Goal: Task Accomplishment & Management: Complete application form

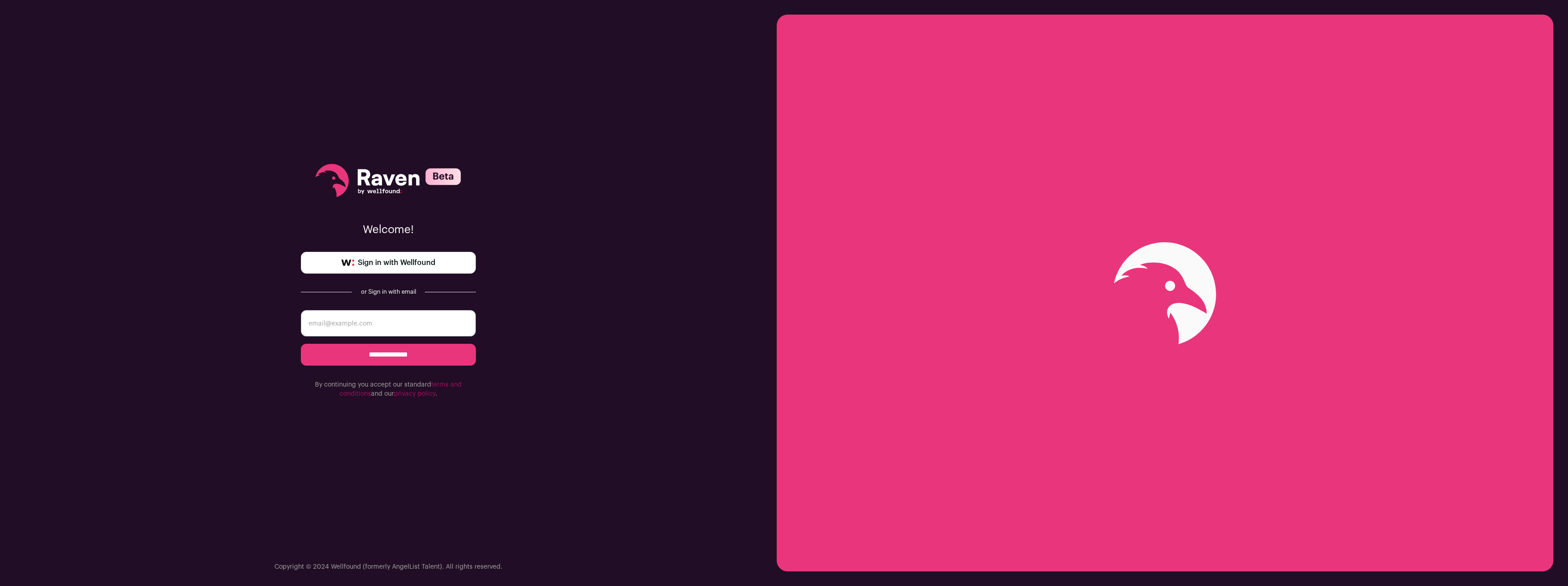
click at [382, 322] on input "email" at bounding box center [388, 323] width 175 height 26
type input "maxwelltgraham@gmail.com"
click at [426, 356] on input "**********" at bounding box center [388, 355] width 175 height 22
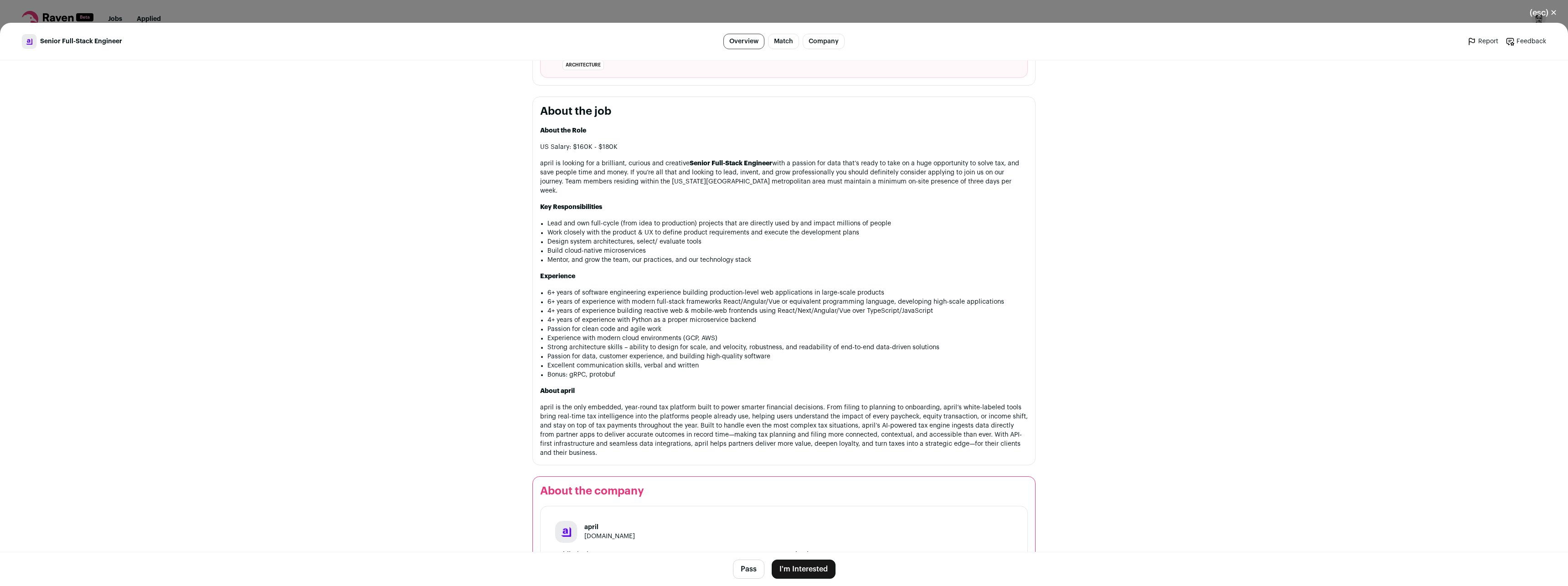
scroll to position [361, 0]
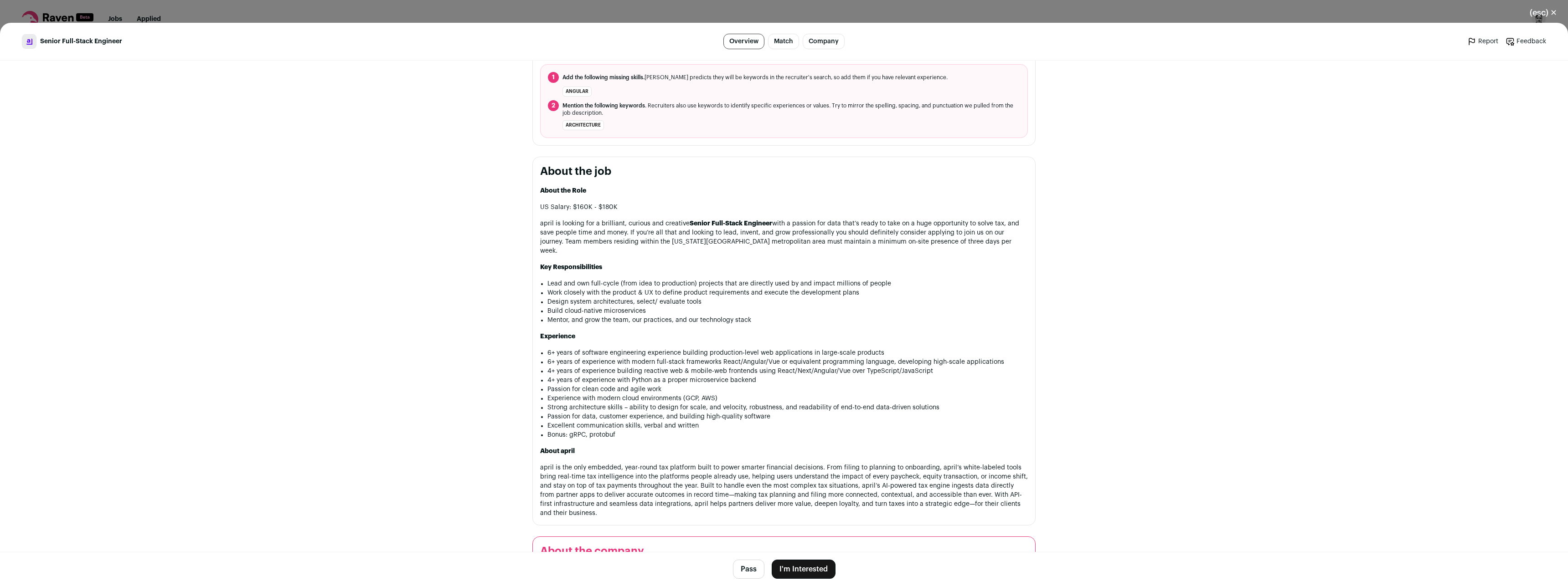
click at [797, 567] on button "I'm Interested" at bounding box center [803, 569] width 64 height 19
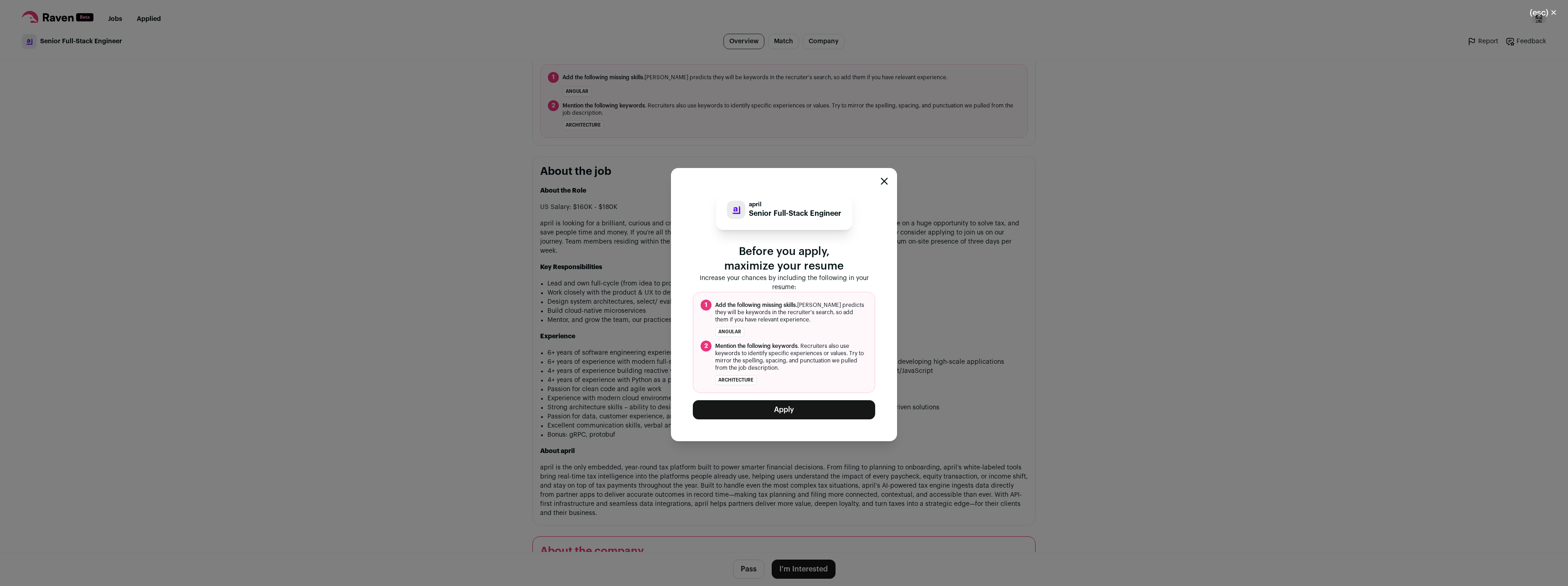
click at [795, 404] on button "Apply" at bounding box center [784, 410] width 182 height 19
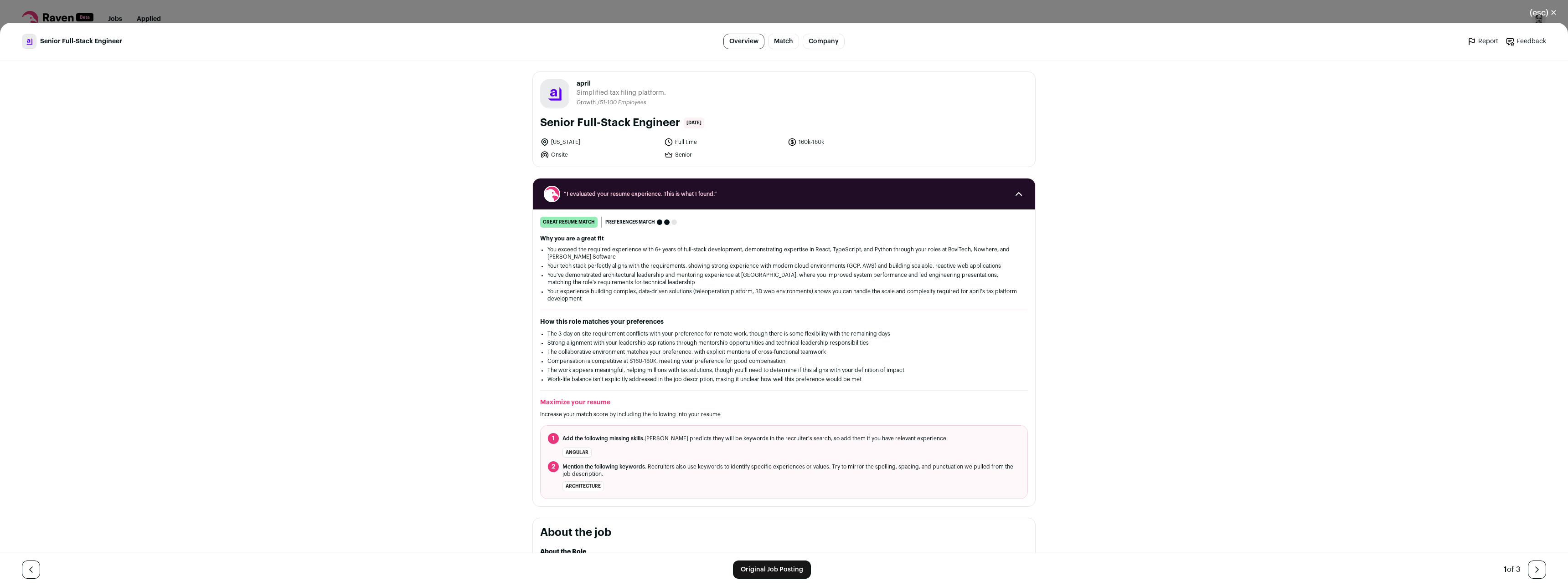
click at [389, 11] on div "(esc) ✕ Senior Full-Stack Engineer Overview Match Company Report Feedback Repor…" at bounding box center [784, 293] width 1568 height 586
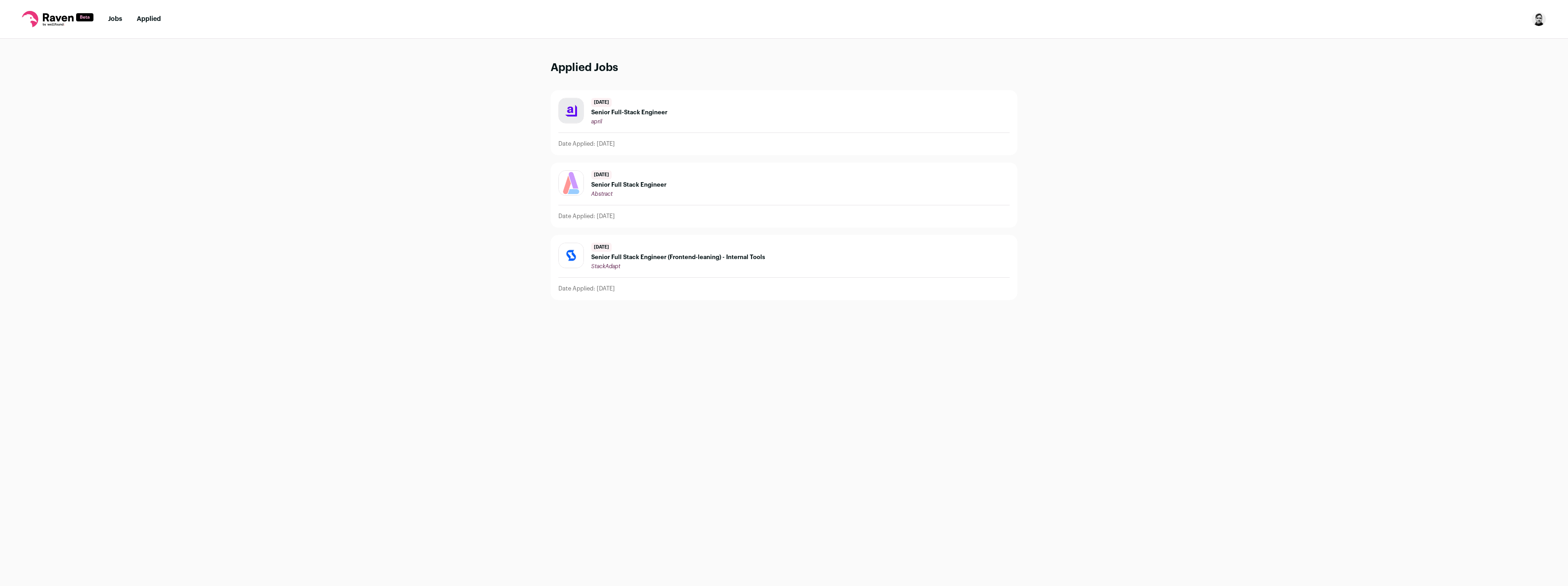
click at [639, 187] on span "Senior Full Stack Engineer" at bounding box center [628, 185] width 75 height 7
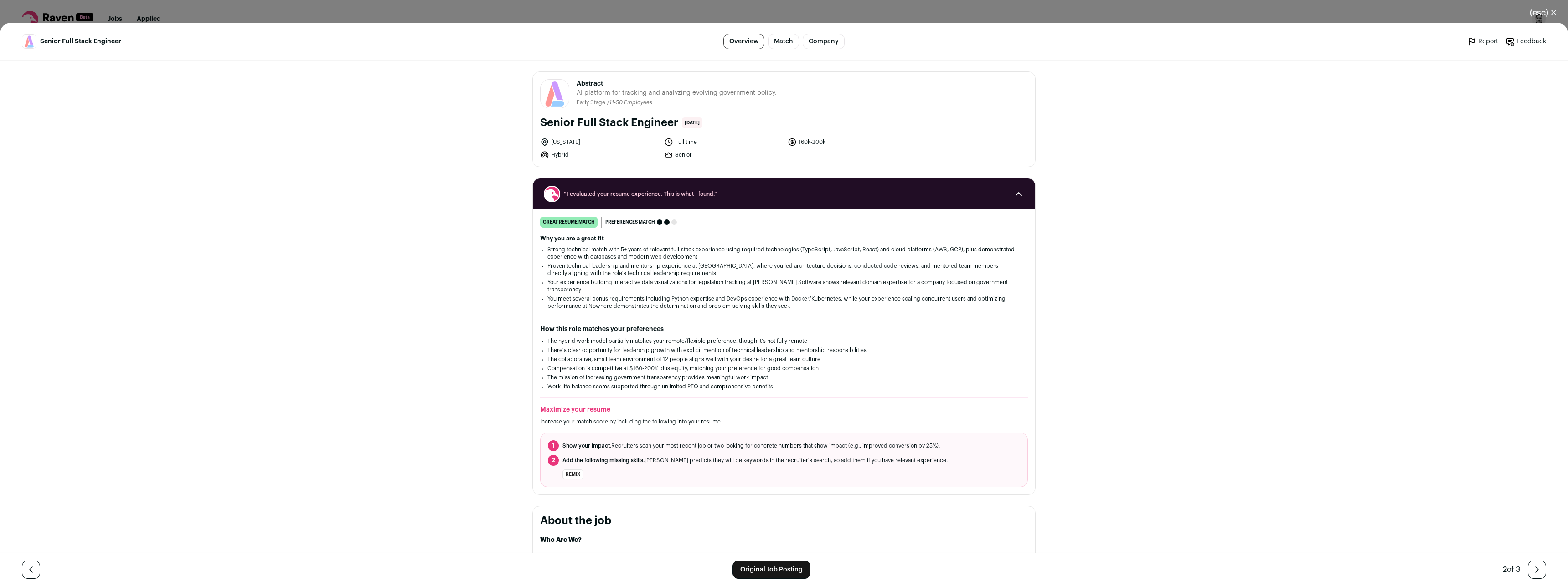
click at [309, 17] on div "(esc) ✕ Senior Full Stack Engineer Overview Match Company Report Feedback Repor…" at bounding box center [784, 293] width 1568 height 586
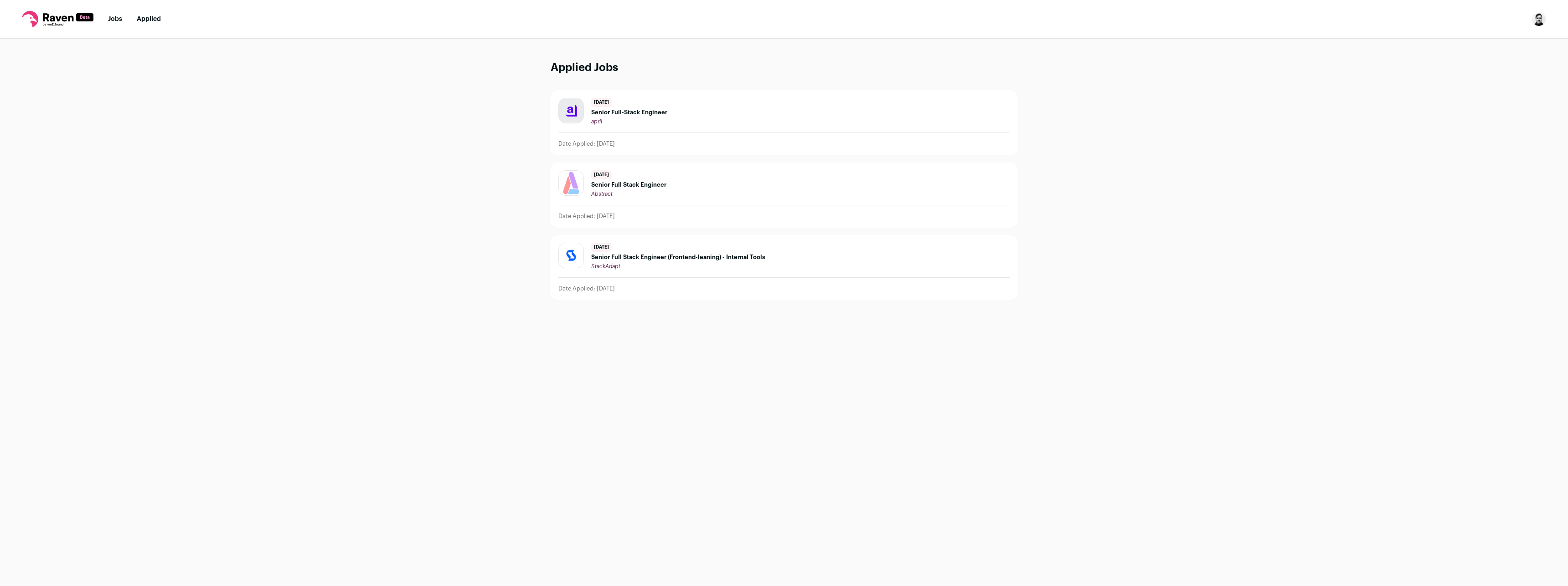
click at [117, 22] on link "Jobs" at bounding box center [115, 19] width 15 height 6
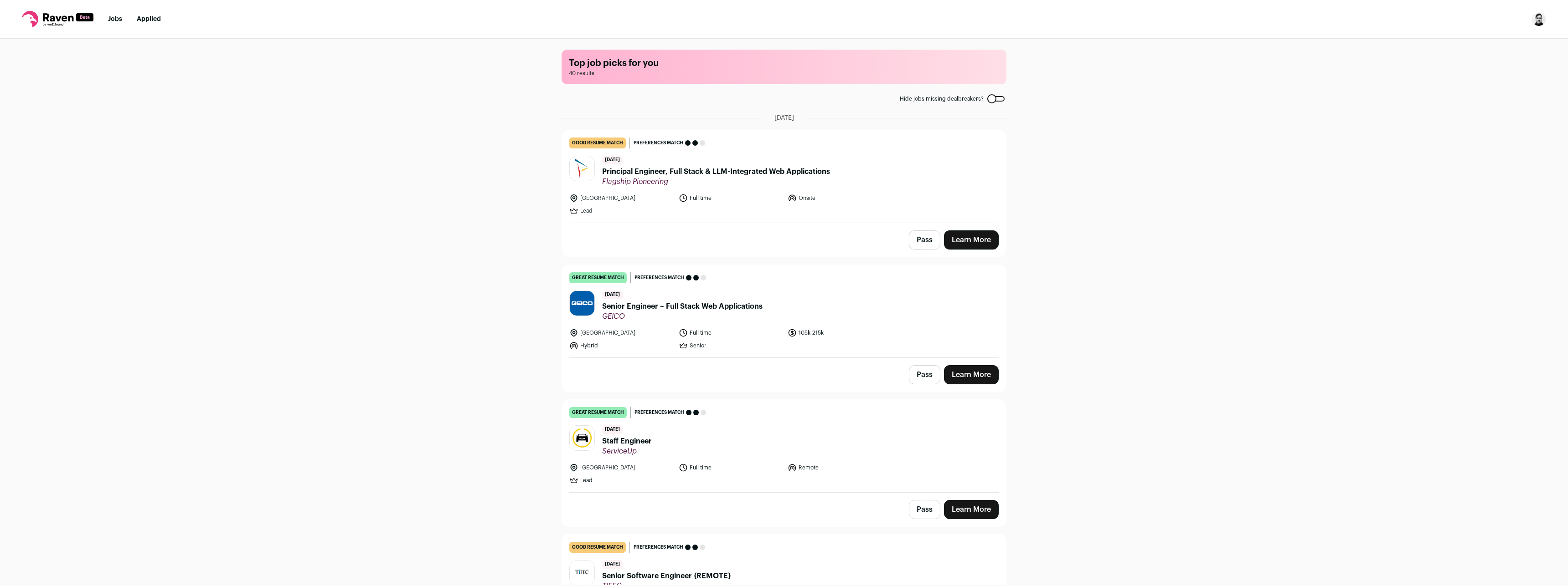
click at [963, 376] on link "Learn More" at bounding box center [971, 375] width 54 height 19
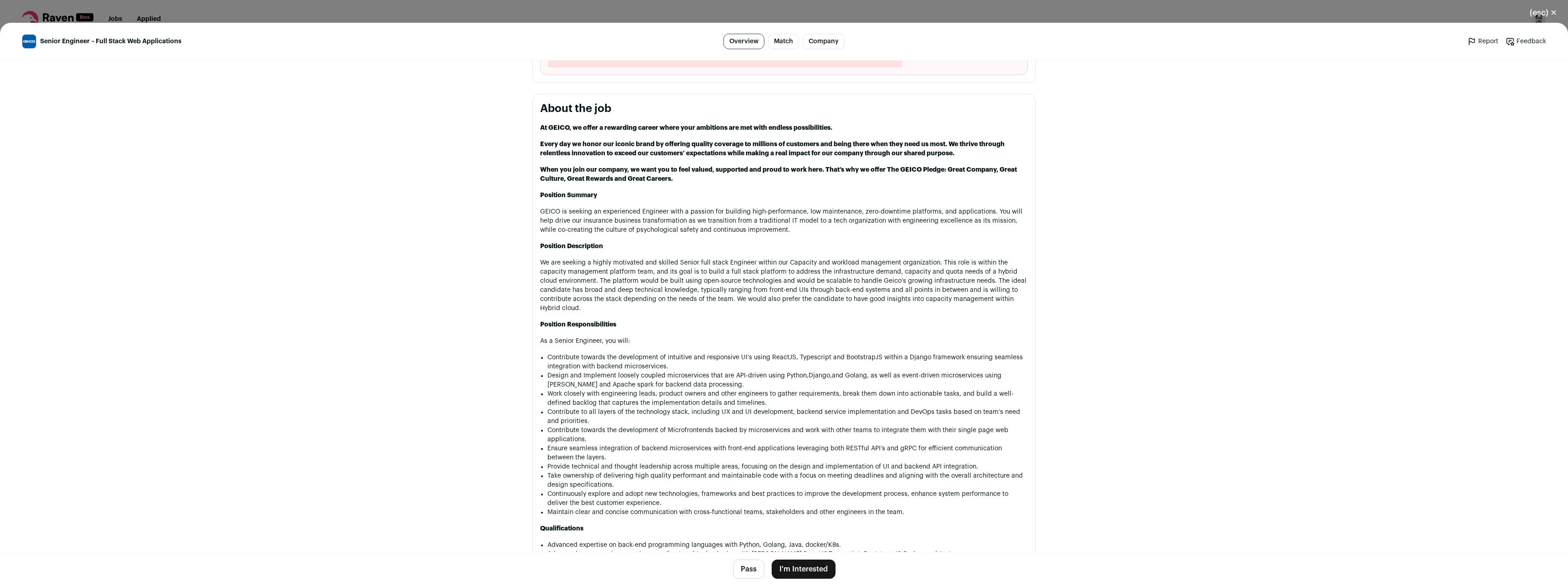
scroll to position [421, 0]
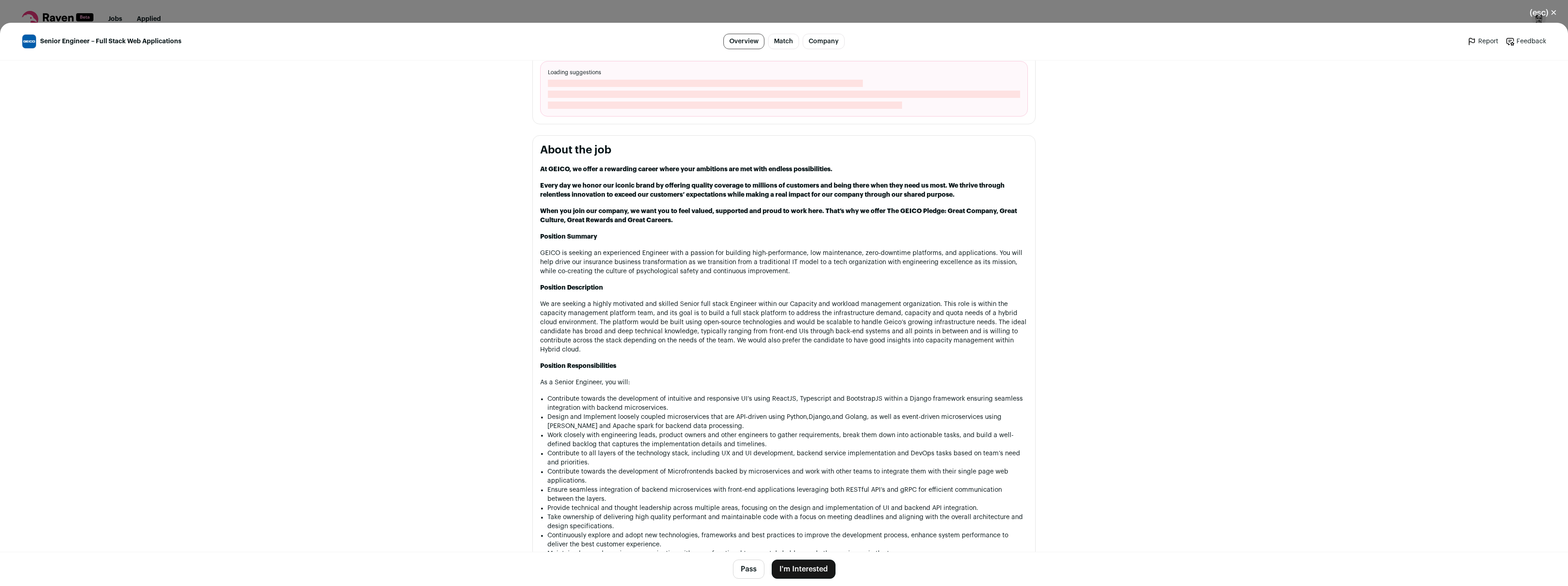
click at [256, 7] on div "(esc) ✕ Senior Engineer – Full Stack Web Applications Overview Match Company Re…" at bounding box center [784, 293] width 1568 height 586
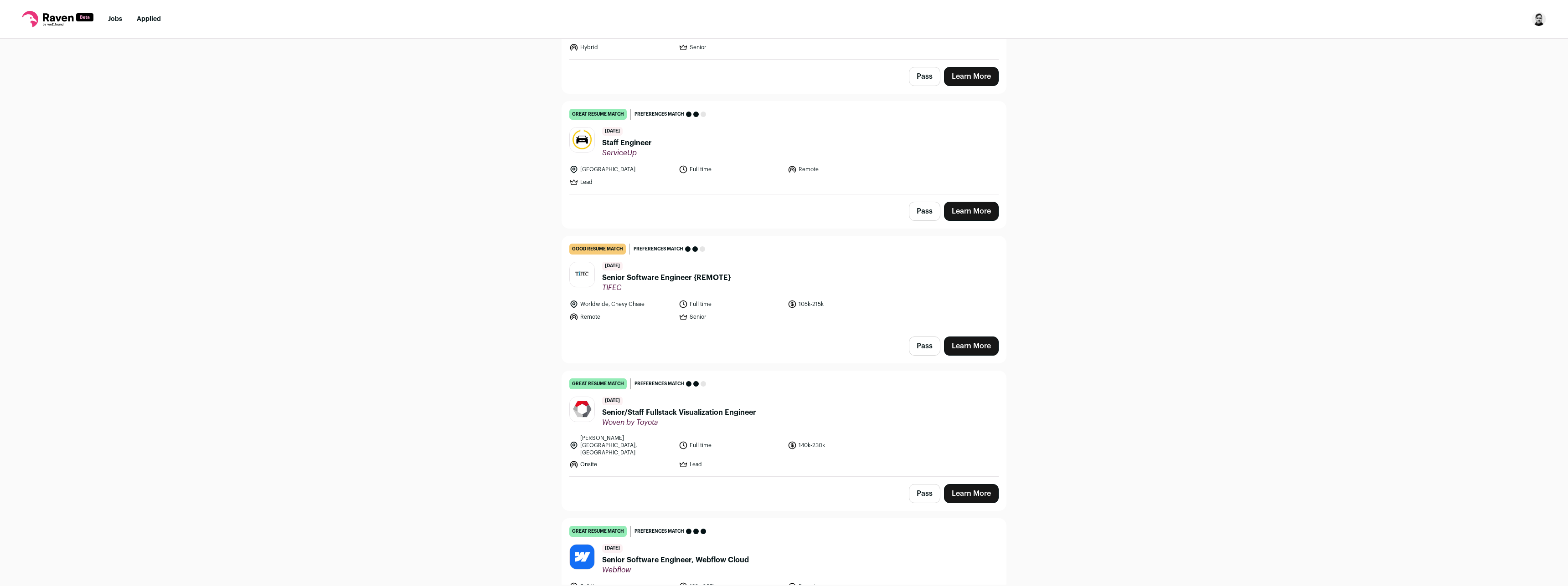
scroll to position [301, 0]
click at [964, 341] on link "Learn More" at bounding box center [971, 344] width 54 height 19
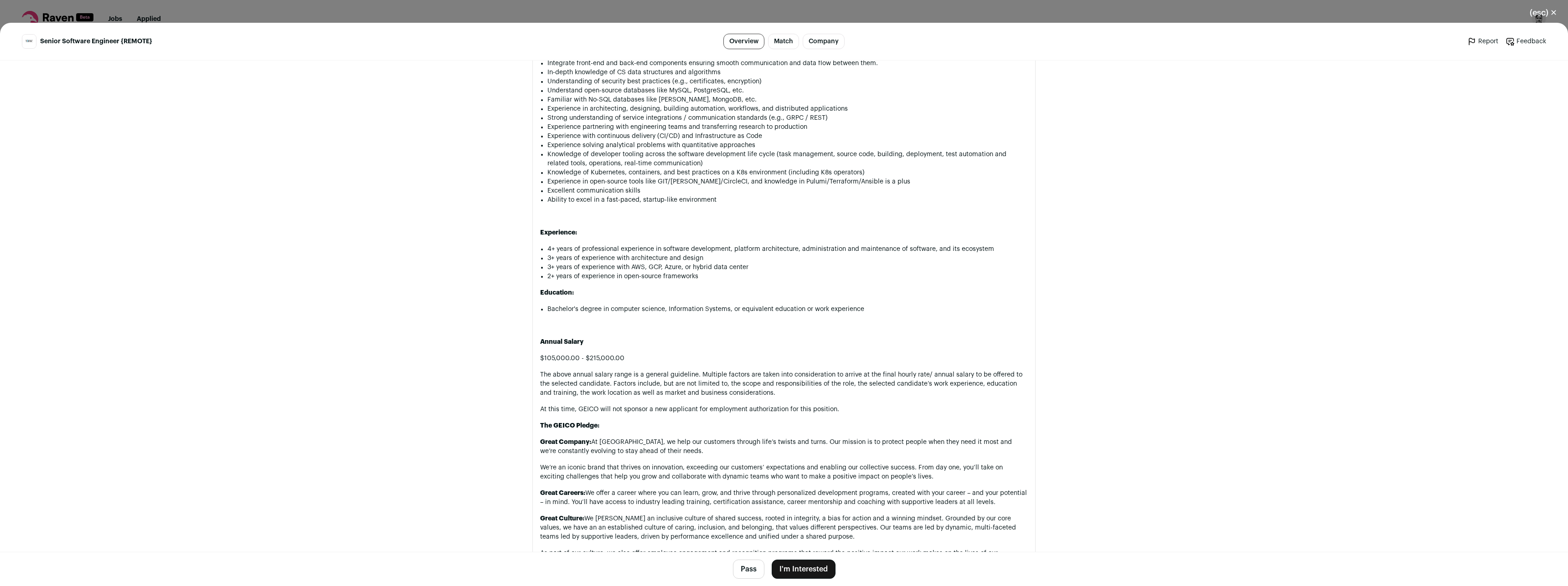
scroll to position [842, 0]
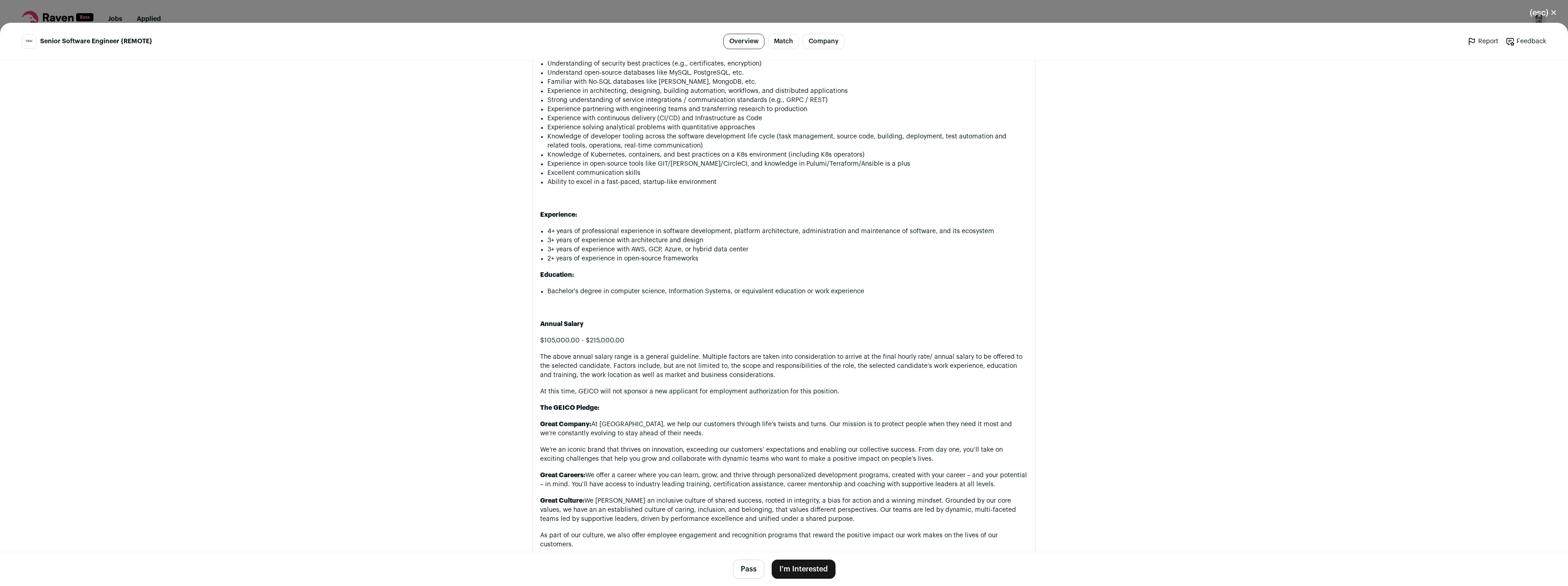
click at [14, 10] on div "(esc) ✕ Senior Software Engineer {REMOTE} Overview Match Company Report Feedbac…" at bounding box center [784, 293] width 1568 height 586
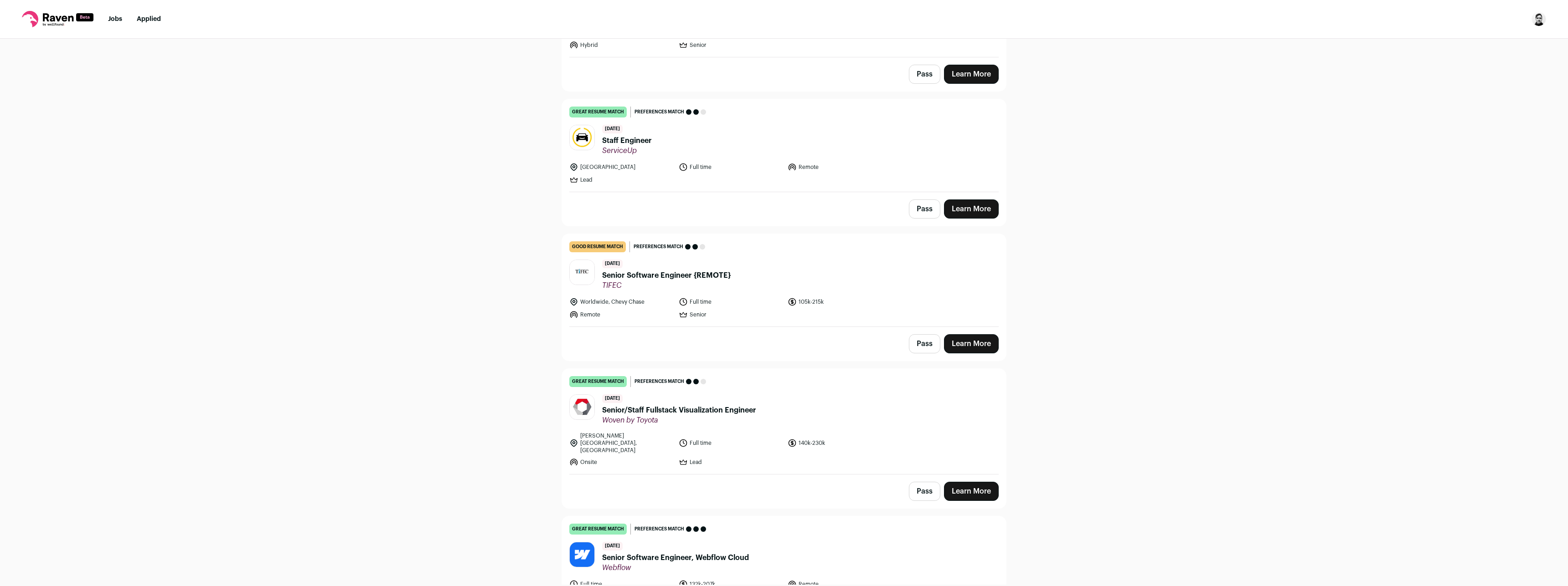
scroll to position [361, 0]
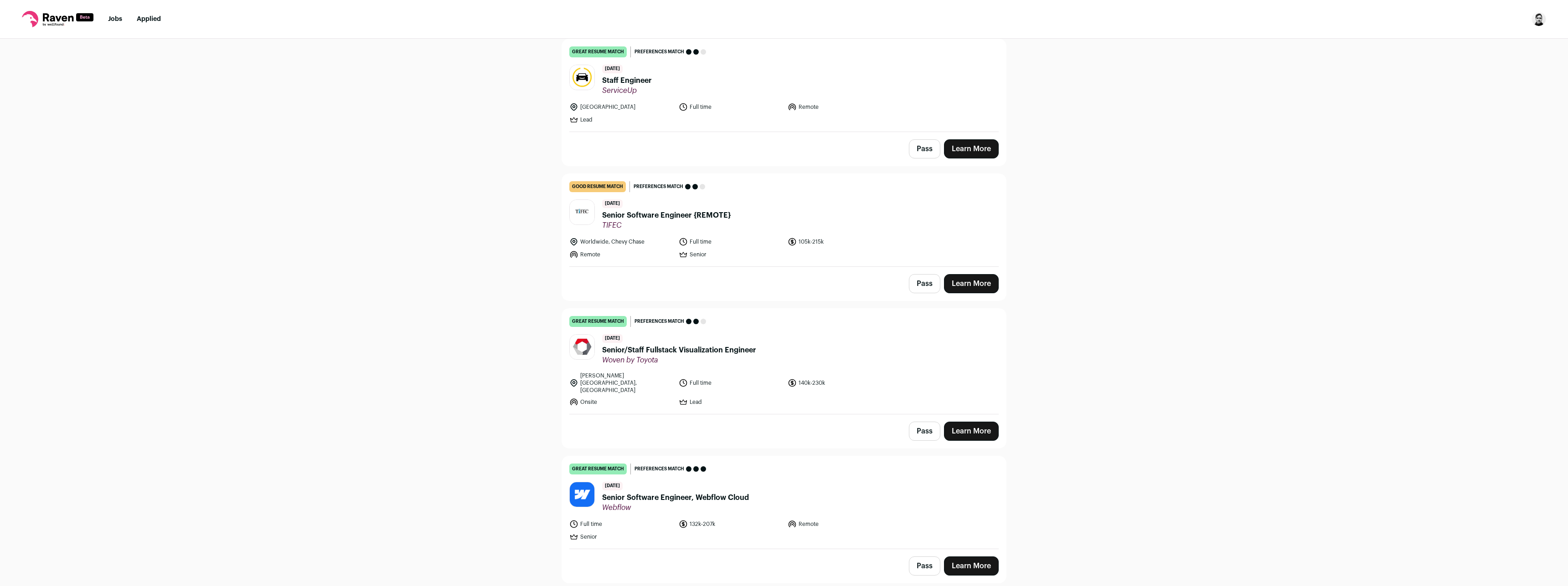
click at [657, 350] on span "Senior/Staff Fullstack Visualization Engineer" at bounding box center [680, 350] width 154 height 11
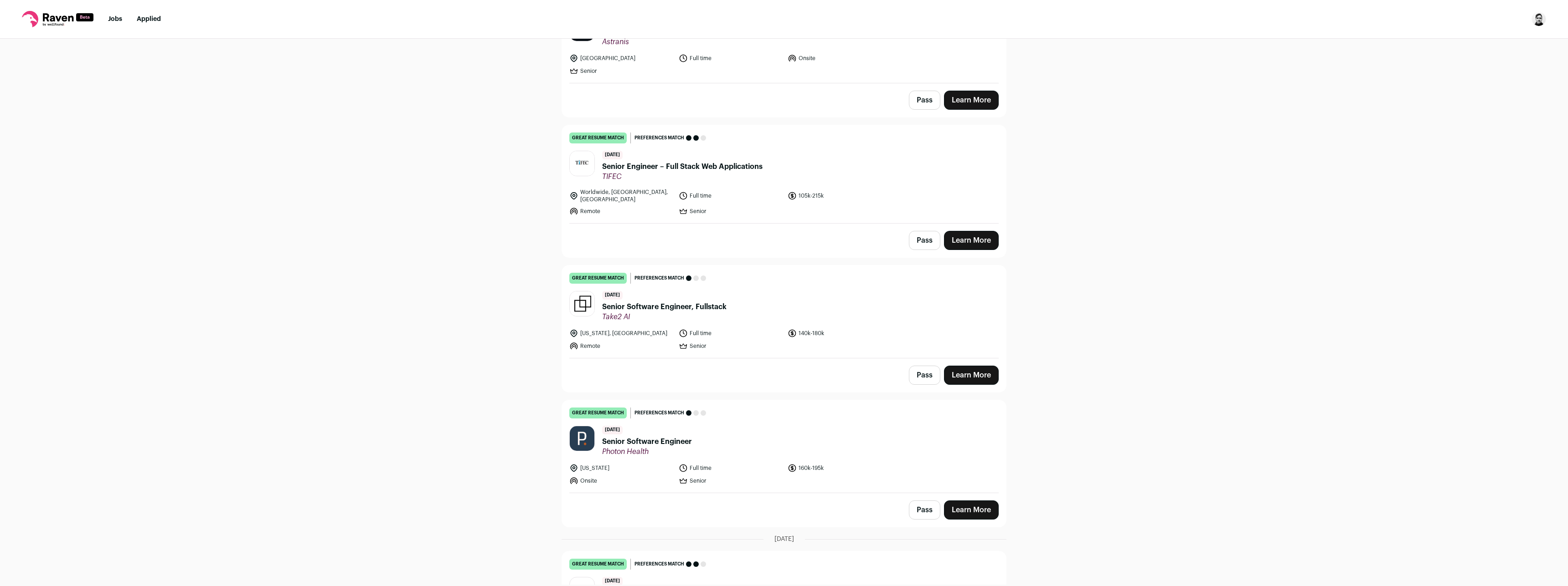
scroll to position [962, 0]
click at [289, 123] on div "Top job picks for you 40 results Hide jobs missing dealbreakers? [DATE] good re…" at bounding box center [784, 312] width 1568 height 546
